Goal: Find contact information

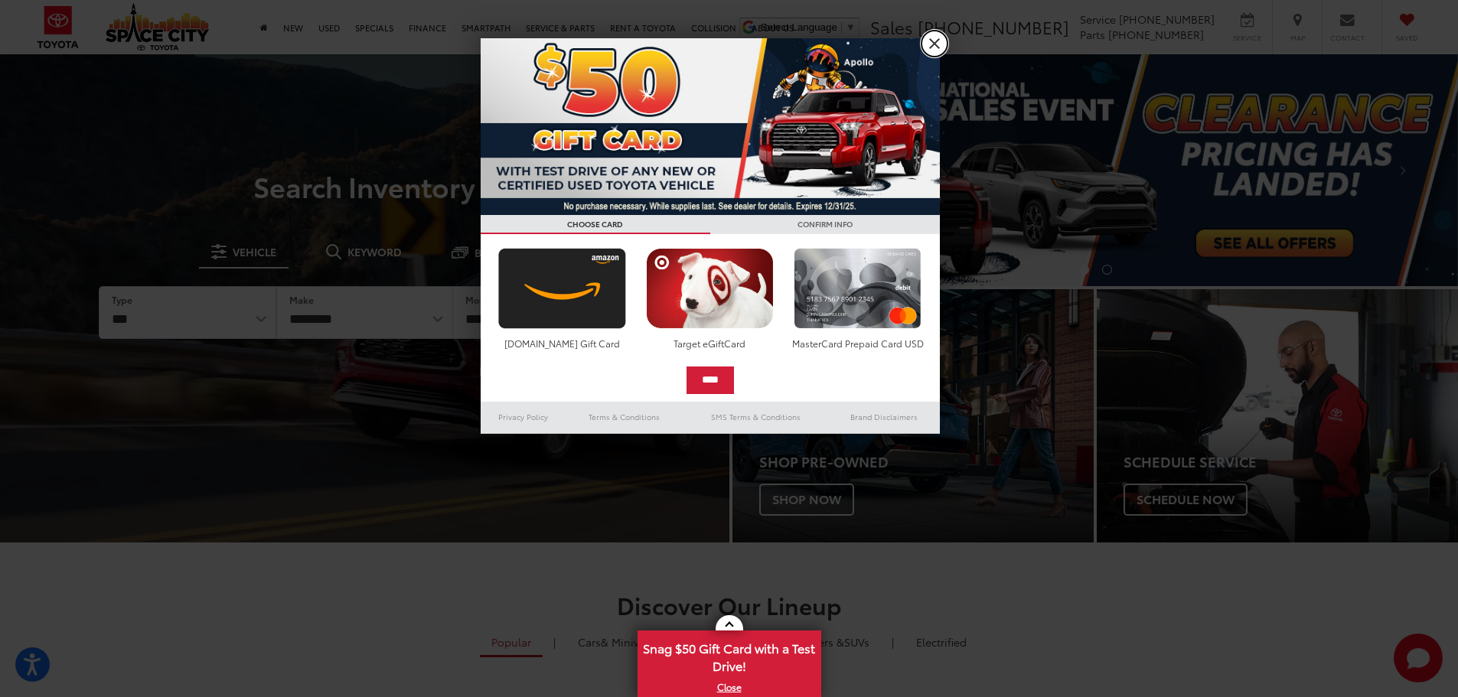
click at [932, 40] on link "X" at bounding box center [935, 44] width 26 height 26
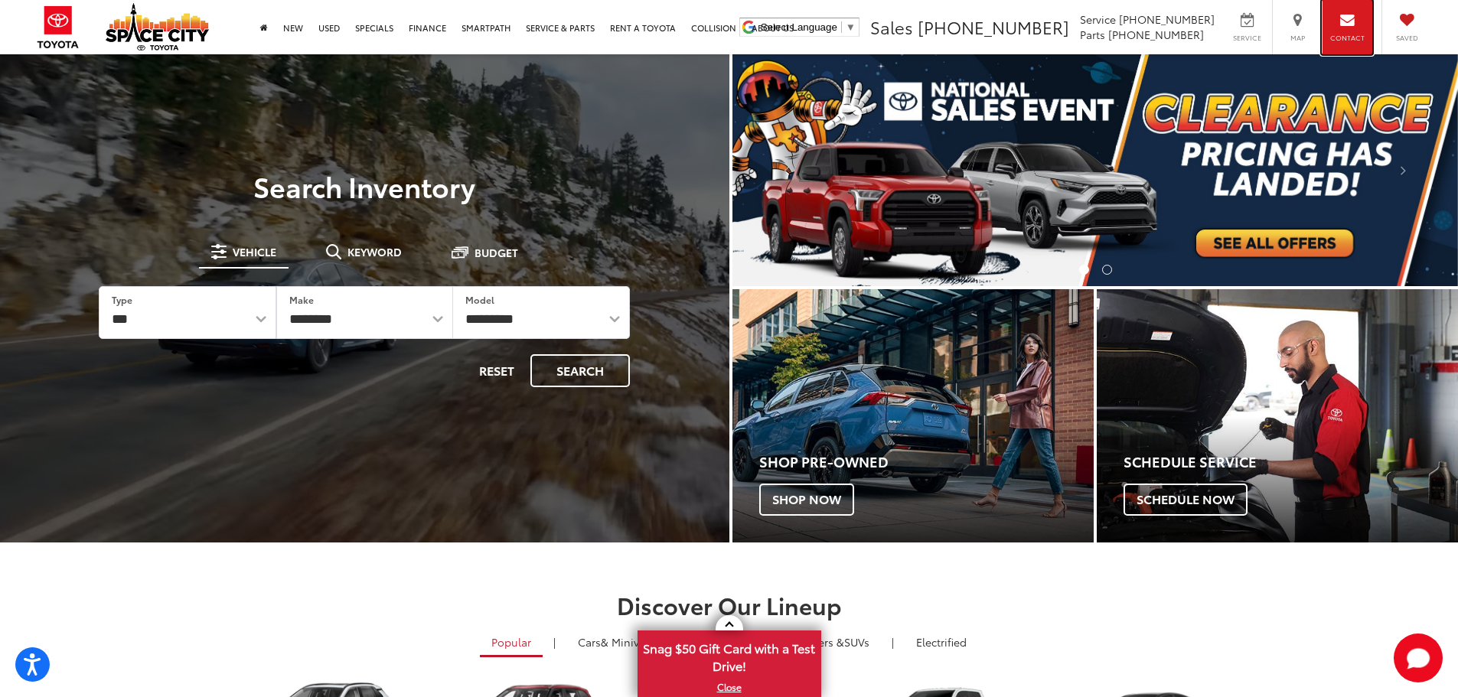
click at [1362, 21] on div "Contact" at bounding box center [1347, 27] width 51 height 54
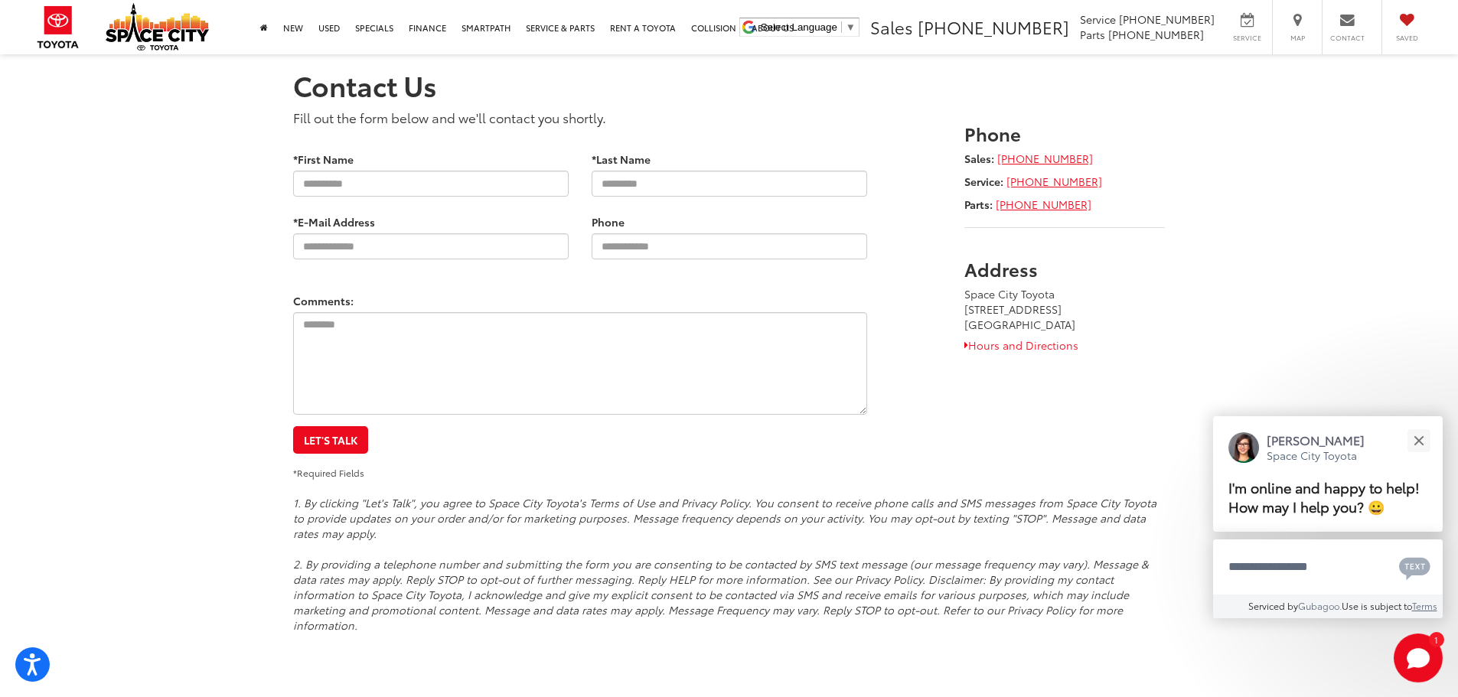
drag, startPoint x: 966, startPoint y: 308, endPoint x: 1119, endPoint y: 302, distance: 153.2
click at [1119, 302] on address "Space City Toyota [STREET_ADDRESS]" at bounding box center [1064, 309] width 201 height 46
copy address "[STREET_ADDRESS]"
drag, startPoint x: 1082, startPoint y: 332, endPoint x: 1025, endPoint y: 325, distance: 57.9
click at [1025, 325] on address "Space City Toyota [STREET_ADDRESS]" at bounding box center [1064, 309] width 201 height 46
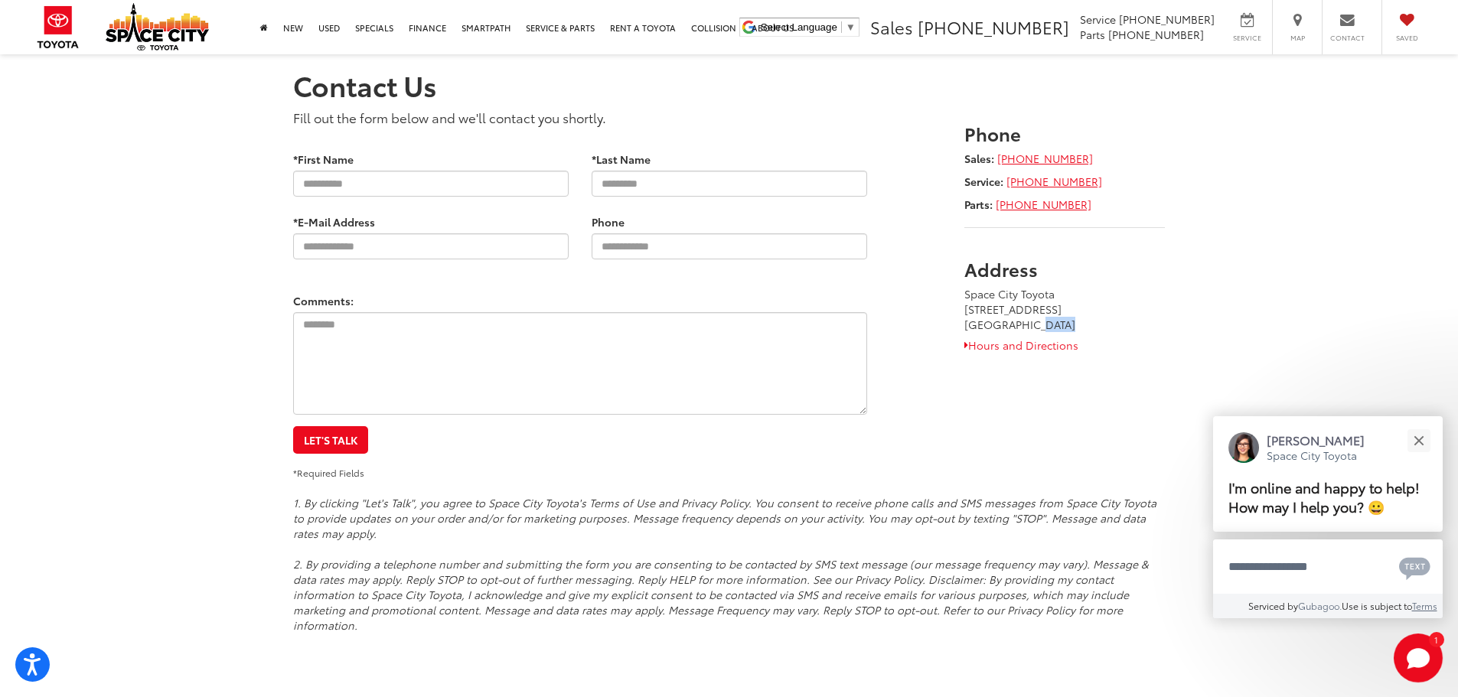
copy address "77338"
